Goal: Task Accomplishment & Management: Manage account settings

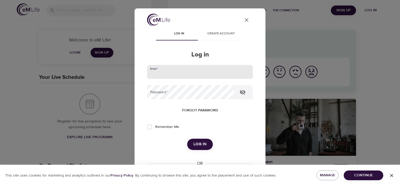
click at [182, 73] on input "email" at bounding box center [200, 72] width 106 height 14
type input "jmarquardt1@metlife.com"
click at [187, 138] on button "Log in" at bounding box center [200, 143] width 26 height 11
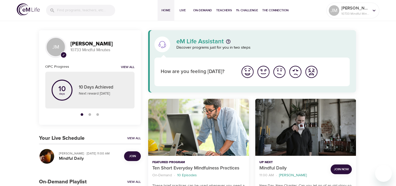
click at [132, 156] on span "Join" at bounding box center [132, 156] width 7 height 6
